Goal: Information Seeking & Learning: Learn about a topic

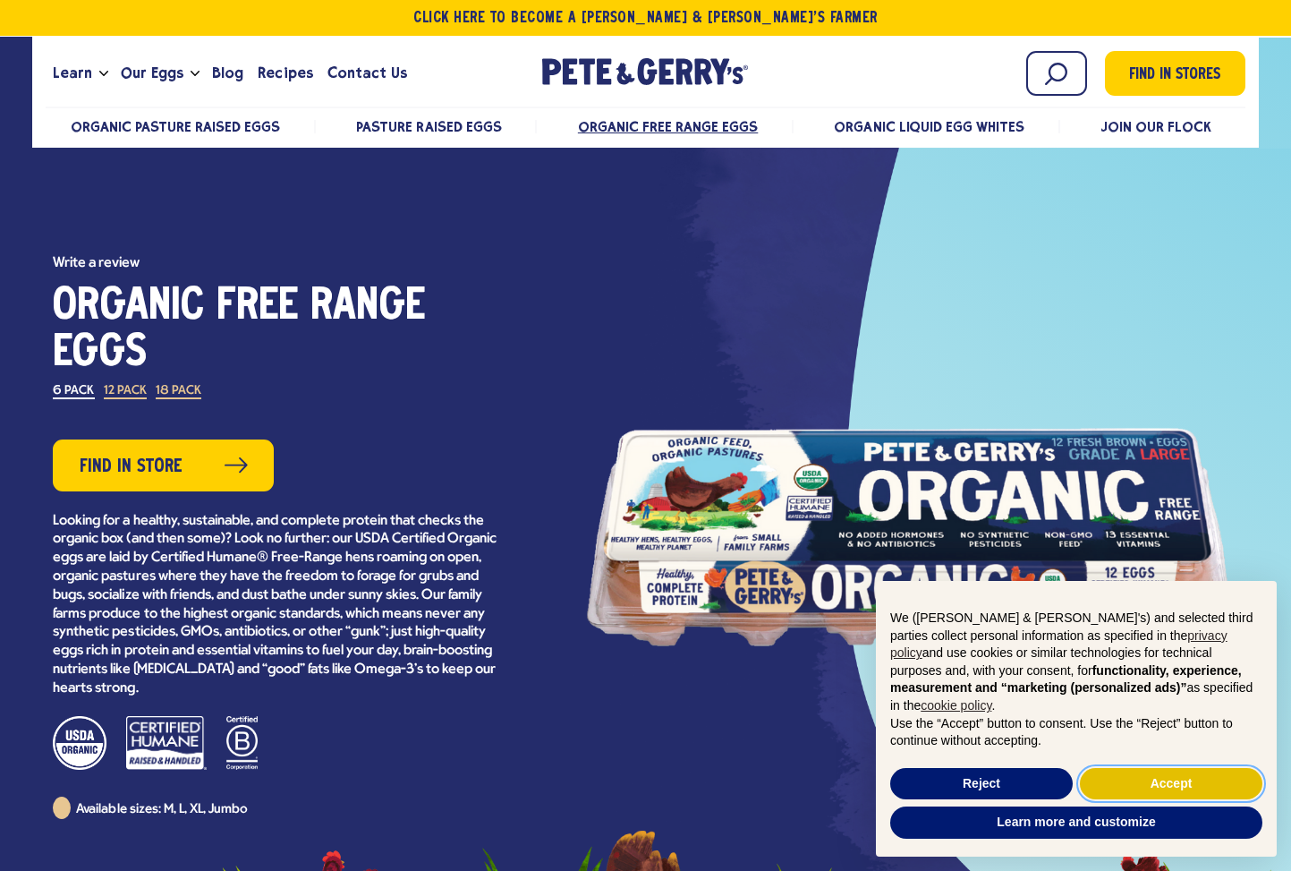
click at [1217, 784] on button "Accept" at bounding box center [1171, 784] width 183 height 32
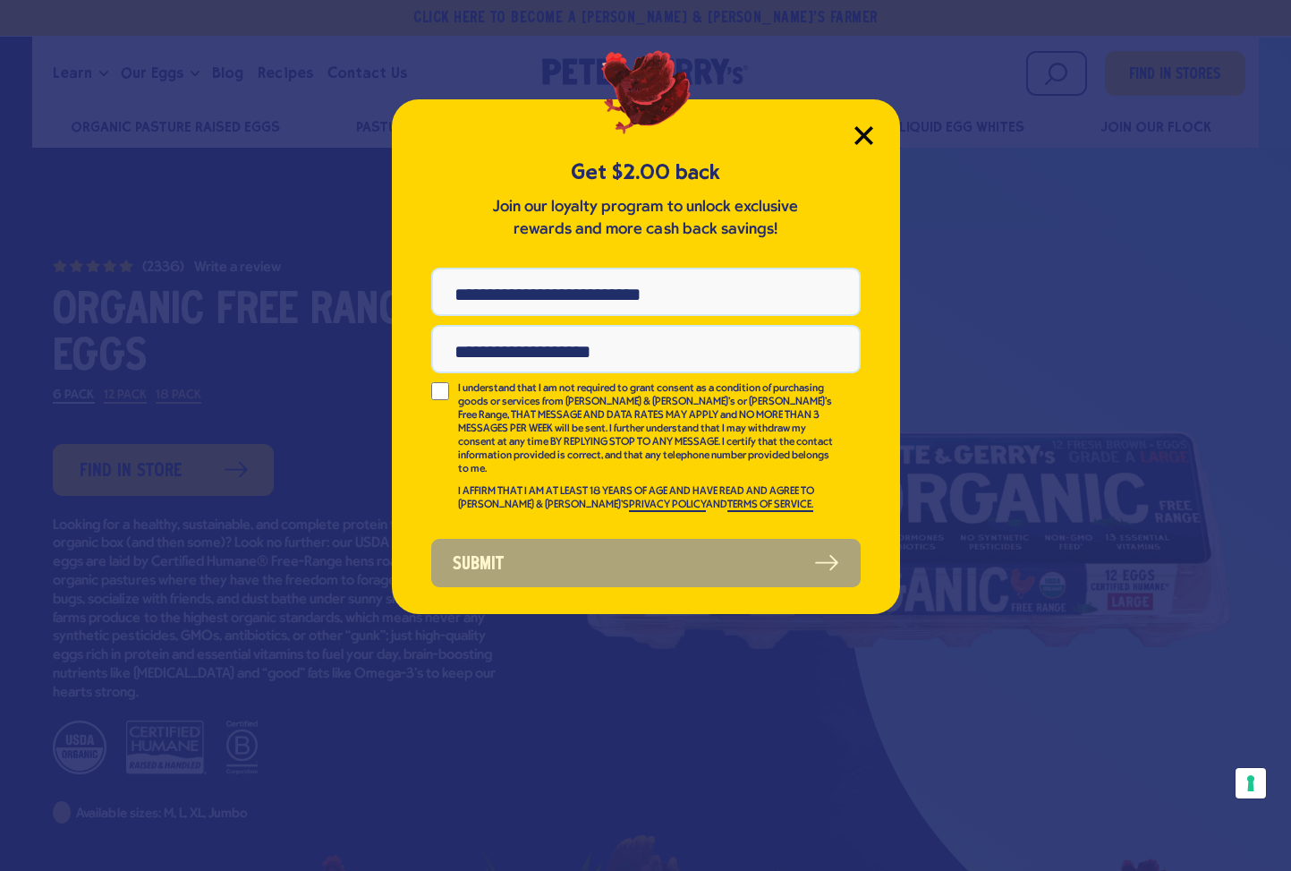
click at [864, 130] on icon "Close Modal" at bounding box center [863, 135] width 19 height 19
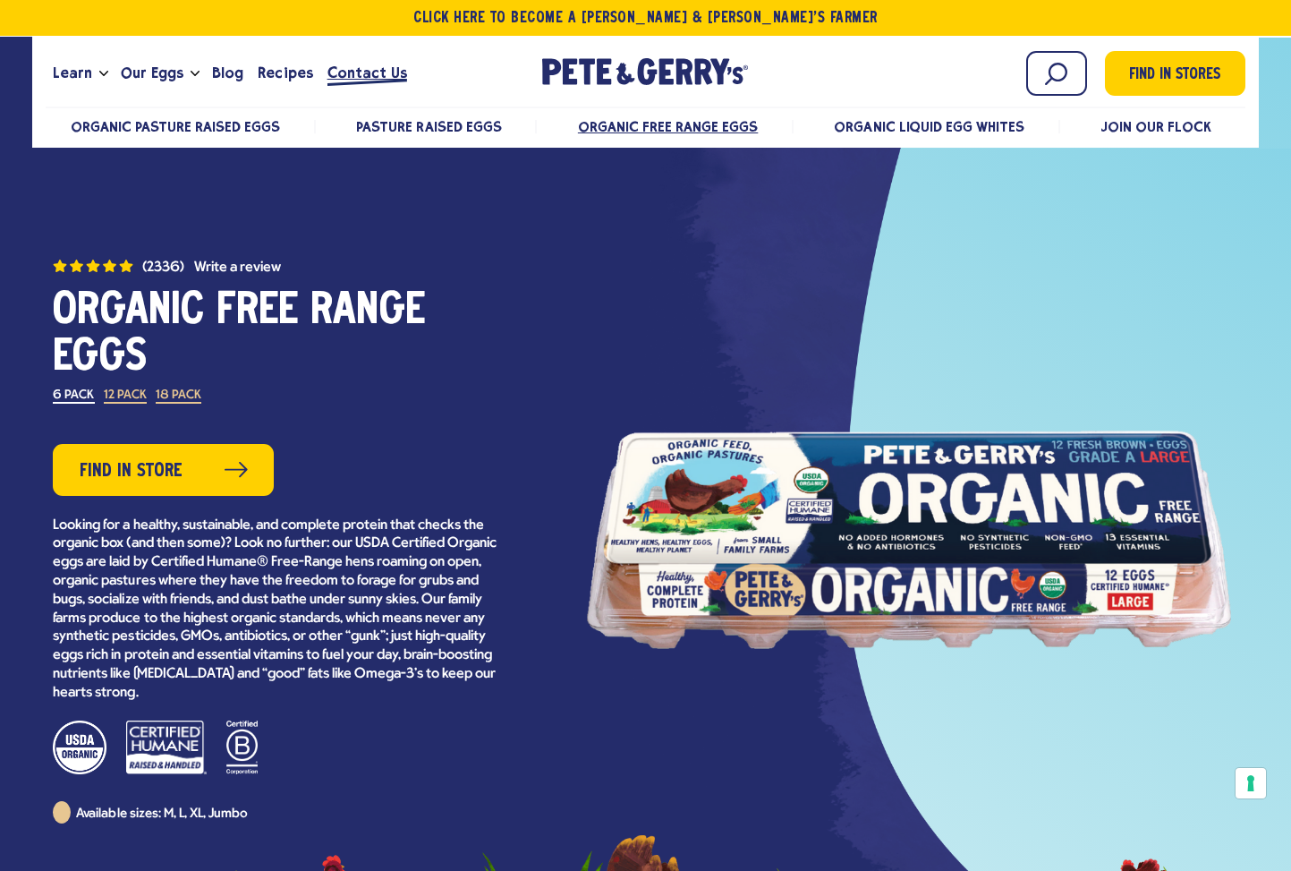
click at [369, 78] on span "Contact Us" at bounding box center [367, 73] width 80 height 22
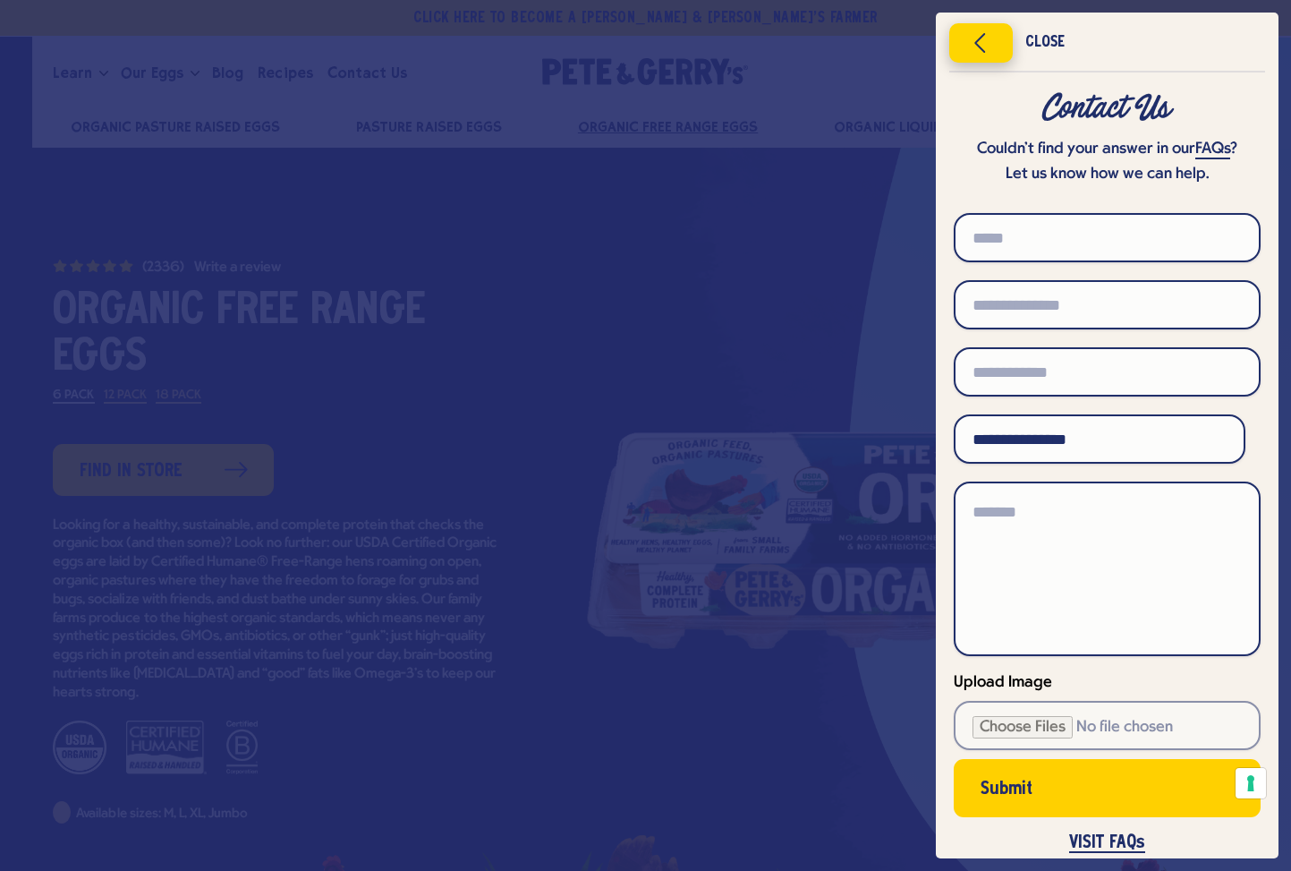
click at [967, 42] on icon "Close menu" at bounding box center [981, 43] width 46 height 27
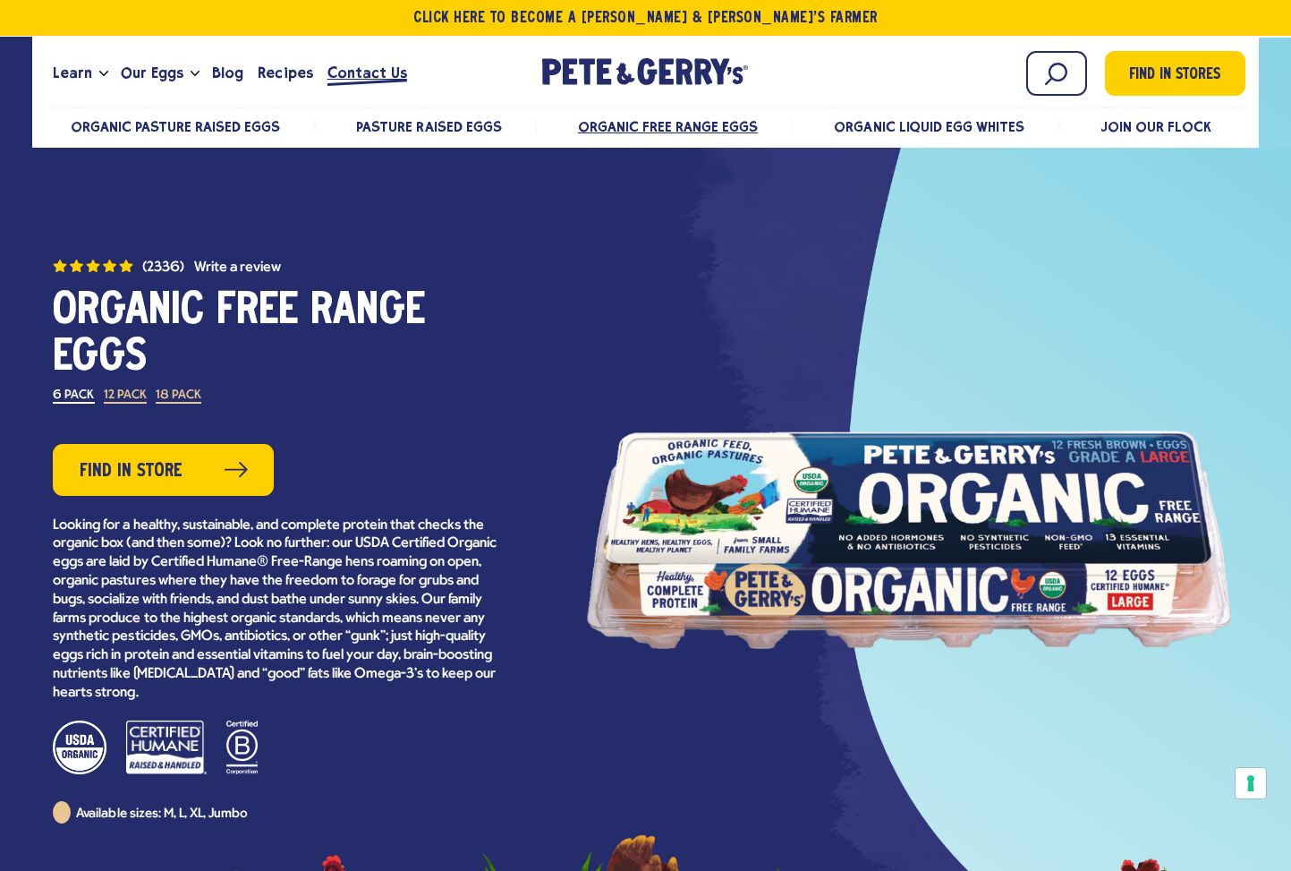
click at [382, 77] on span "Contact Us" at bounding box center [367, 73] width 80 height 22
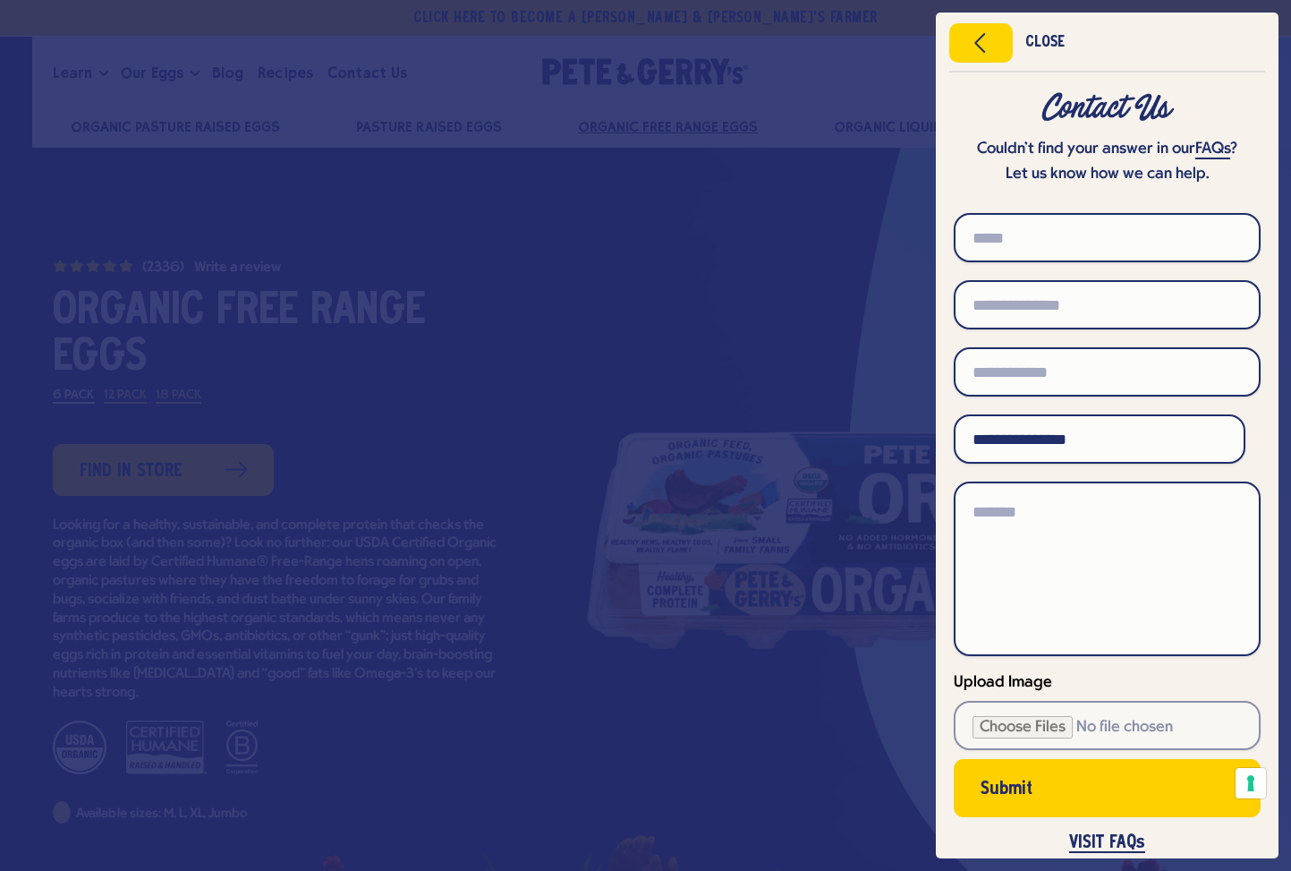
scroll to position [69, 0]
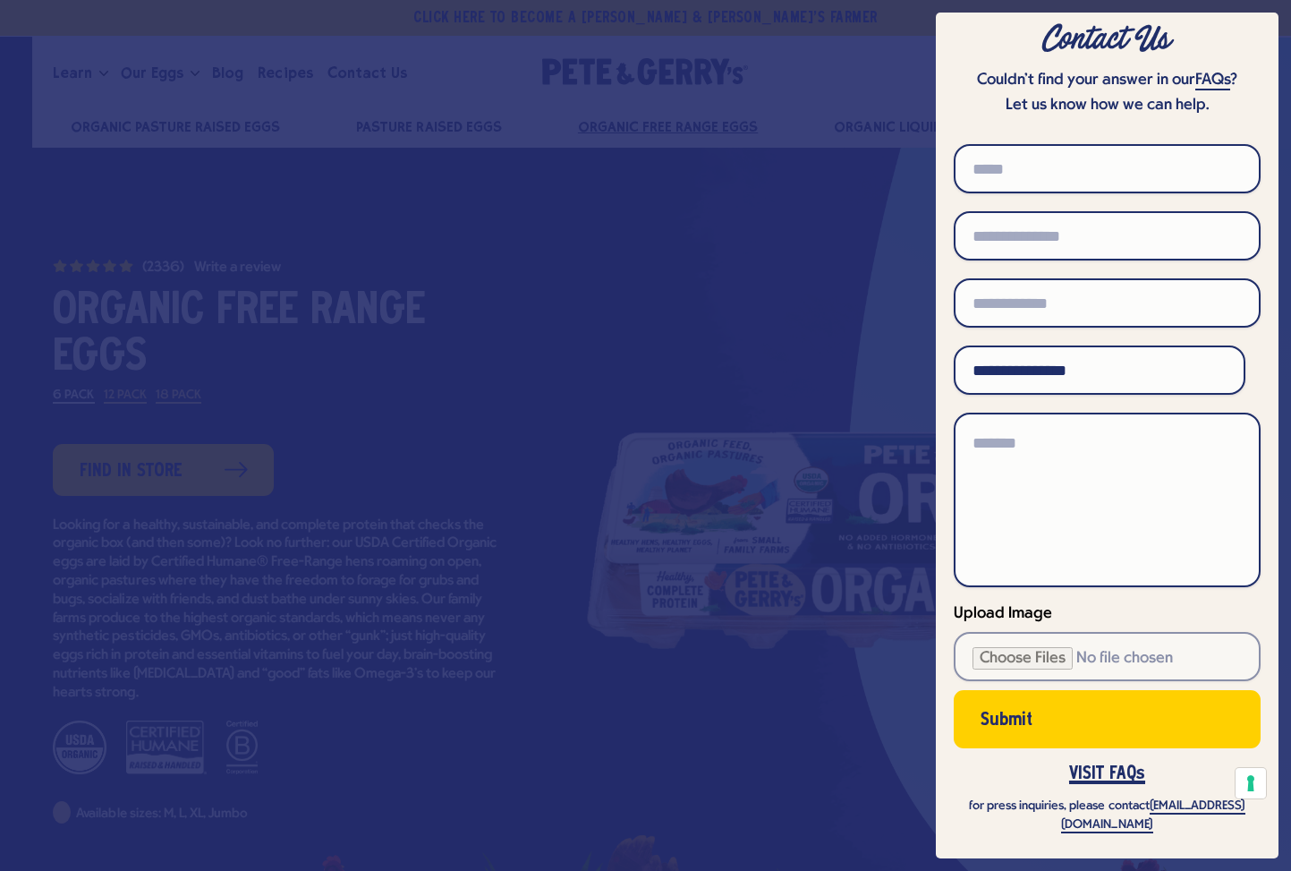
click at [1094, 776] on link "VISIT FAQs" at bounding box center [1107, 774] width 76 height 19
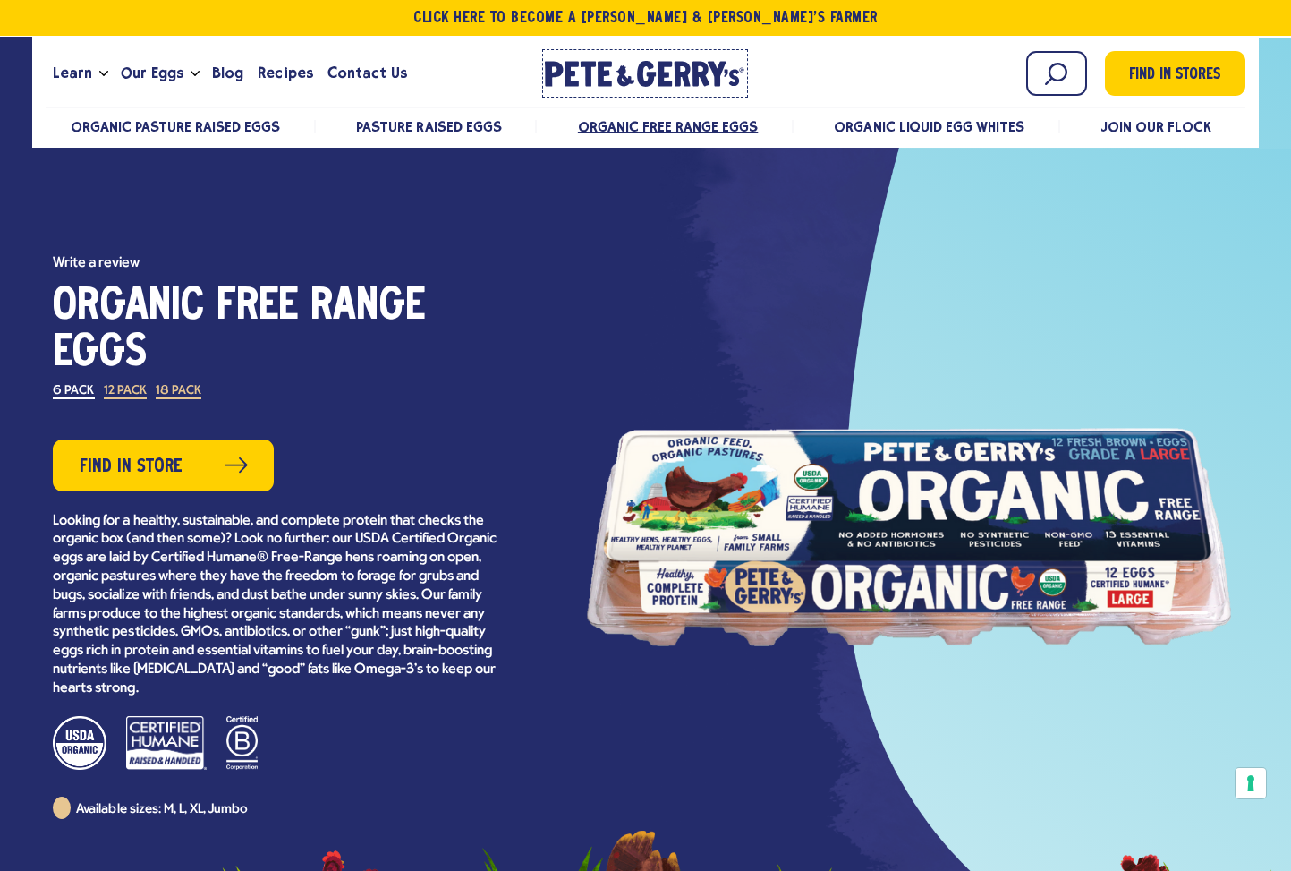
click at [698, 68] on icon at bounding box center [701, 74] width 17 height 25
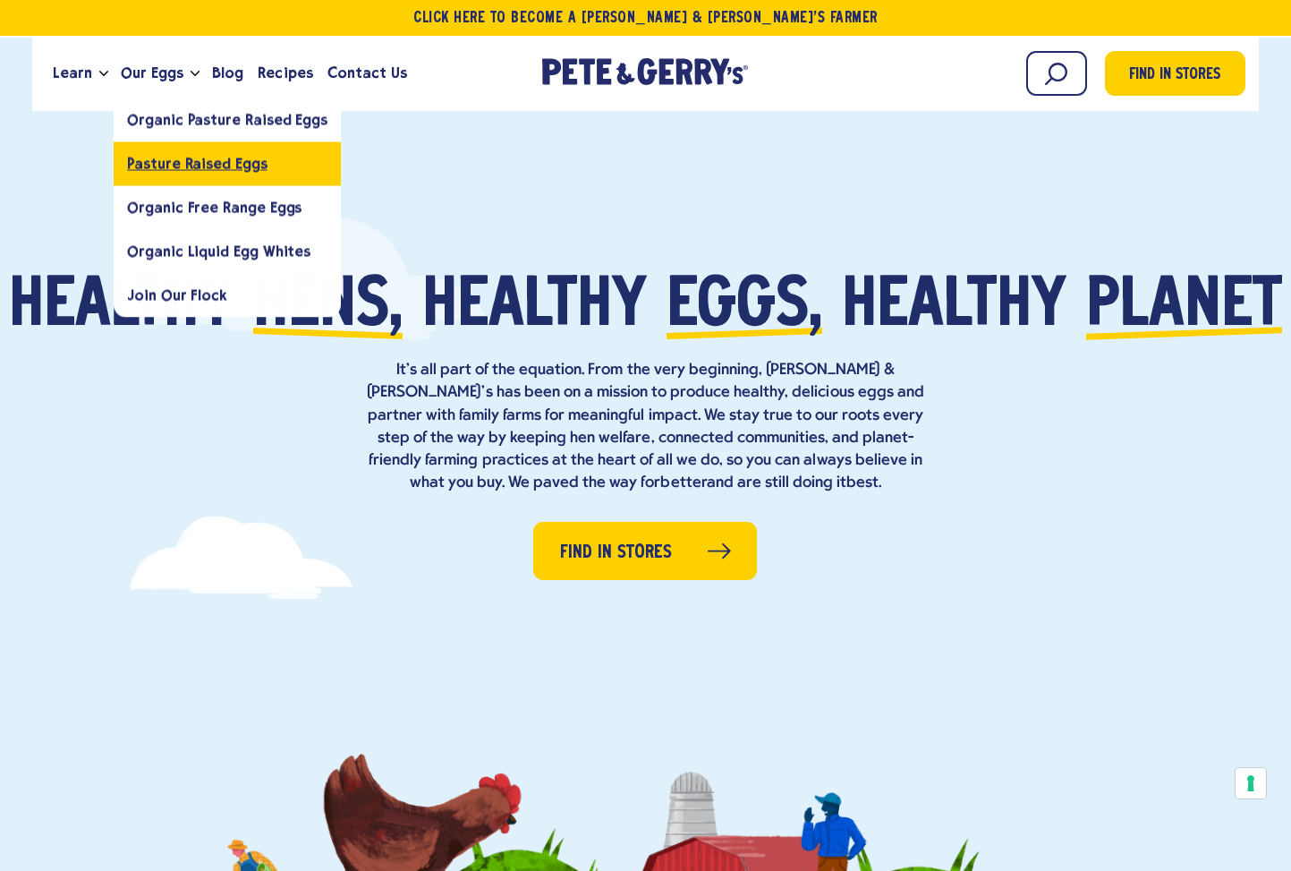
click at [178, 155] on link "Pasture Raised Eggs" at bounding box center [227, 163] width 227 height 44
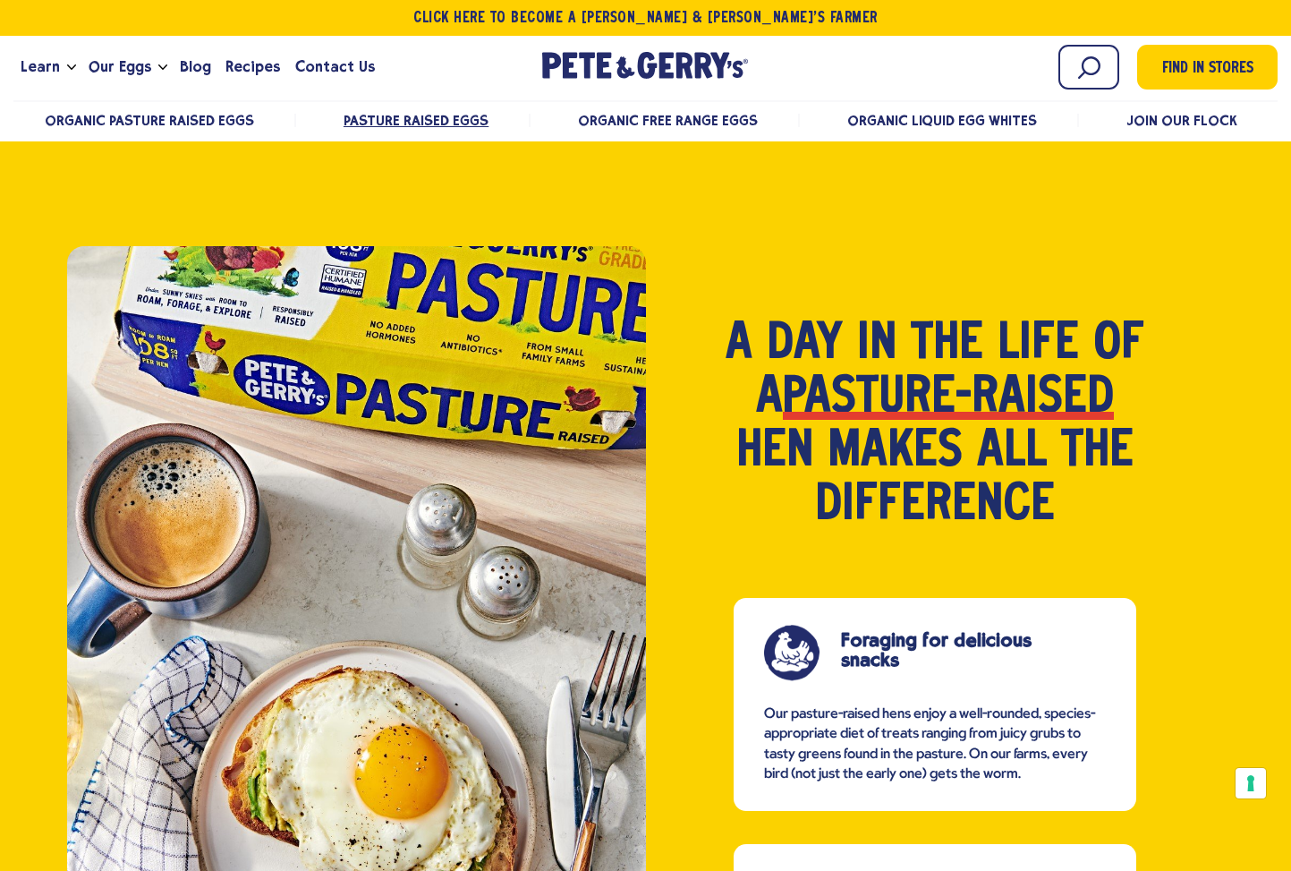
scroll to position [1369, 0]
